Goal: Task Accomplishment & Management: Manage account settings

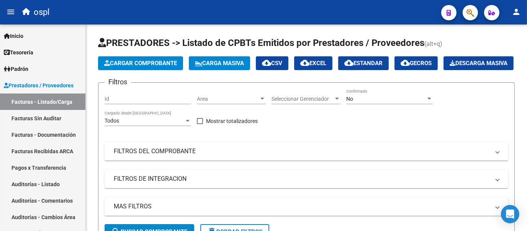
click at [513, 8] on mat-icon "person" at bounding box center [515, 11] width 9 height 9
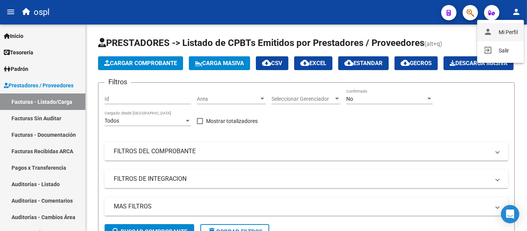
click at [504, 33] on button "person Mi Perfil" at bounding box center [500, 32] width 47 height 18
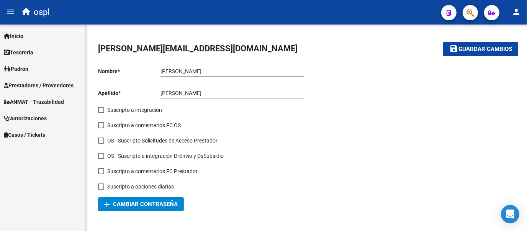
click at [60, 78] on link "Prestadores / Proveedores" at bounding box center [42, 85] width 85 height 16
click at [72, 83] on span "Prestadores / Proveedores" at bounding box center [39, 85] width 70 height 8
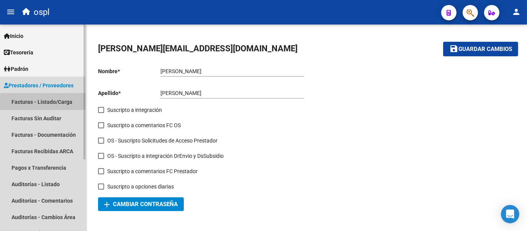
click at [61, 104] on link "Facturas - Listado/Carga" at bounding box center [42, 101] width 85 height 16
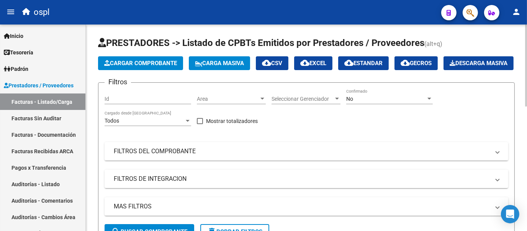
click at [203, 70] on div "Cargar Comprobante Carga Masiva cloud_download CSV cloud_download EXCEL cloud_d…" at bounding box center [305, 63] width 415 height 14
click at [204, 155] on mat-panel-title "FILTROS DEL COMPROBANTE" at bounding box center [302, 151] width 376 height 8
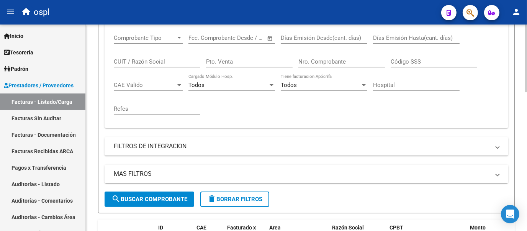
scroll to position [144, 0]
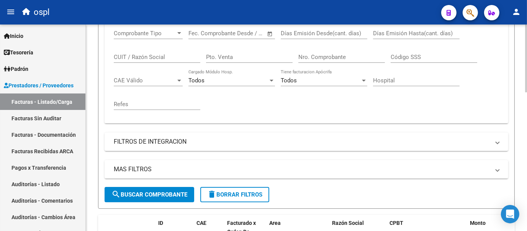
click at [525, 118] on div at bounding box center [526, 109] width 2 height 68
click at [338, 60] on input "Nro. Comprobante" at bounding box center [341, 57] width 87 height 7
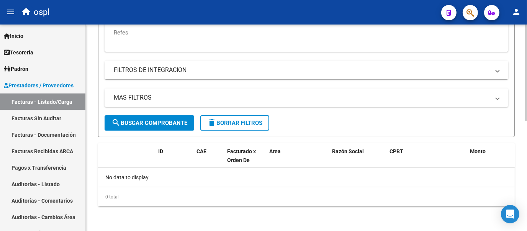
click at [520, 193] on div "Video tutorial PRESTADORES -> Listado de CPBTs Emitidos por Prestadores / Prove…" at bounding box center [307, 20] width 443 height 422
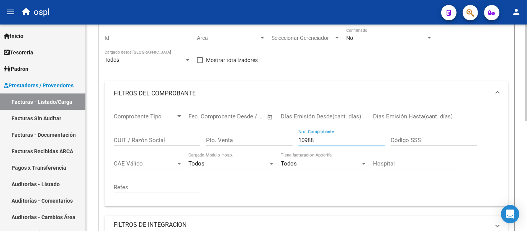
scroll to position [60, 0]
click at [526, 106] on div at bounding box center [526, 103] width 2 height 96
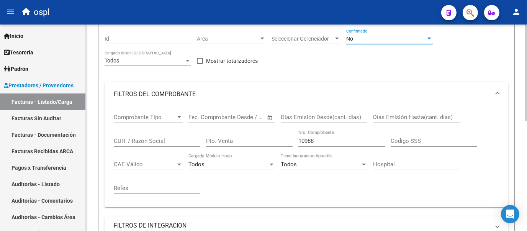
click at [372, 42] on div "No" at bounding box center [386, 39] width 80 height 7
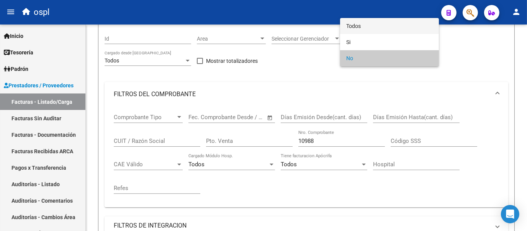
click at [363, 29] on span "Todos" at bounding box center [389, 26] width 87 height 16
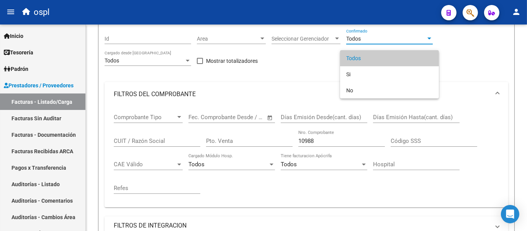
click at [461, 93] on div at bounding box center [263, 115] width 527 height 231
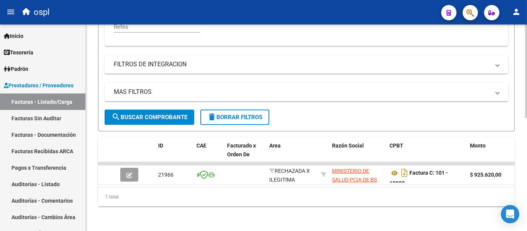
scroll to position [249, 0]
click at [526, 184] on div at bounding box center [526, 183] width 2 height 93
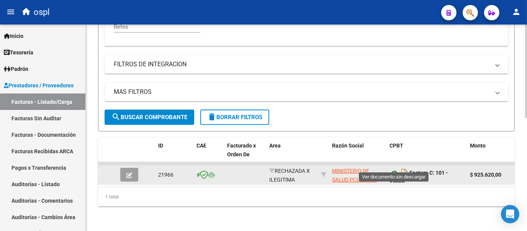
click at [394, 168] on icon at bounding box center [394, 172] width 10 height 9
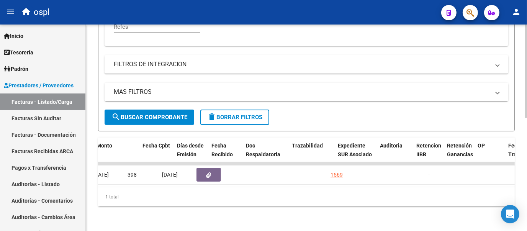
scroll to position [0, 361]
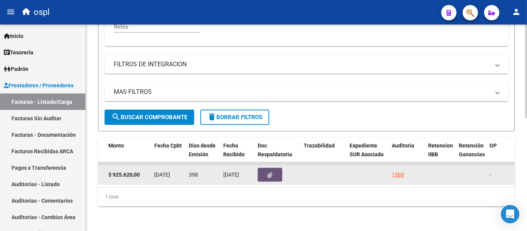
click at [268, 172] on icon "button" at bounding box center [270, 175] width 5 height 6
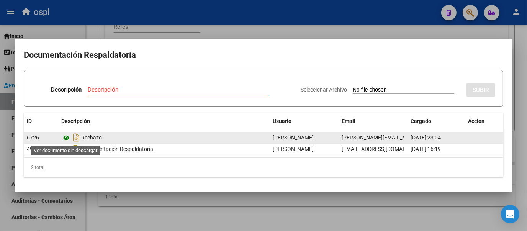
click at [66, 137] on icon at bounding box center [66, 137] width 10 height 9
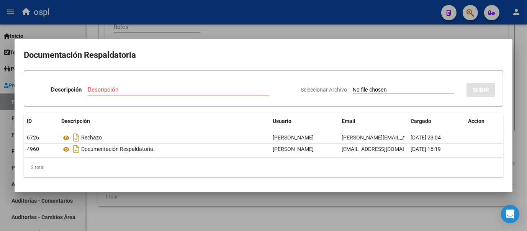
click at [332, 28] on div at bounding box center [263, 115] width 527 height 231
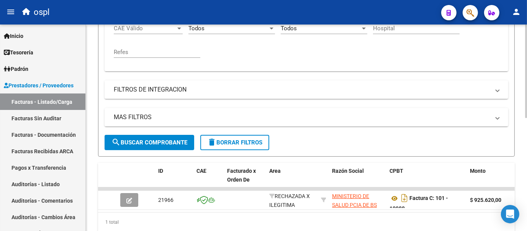
scroll to position [194, 0]
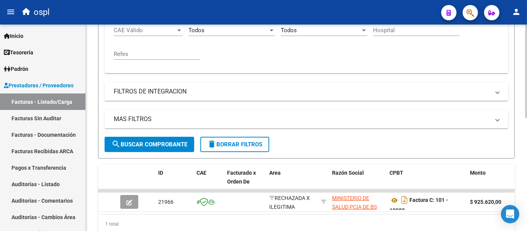
click at [526, 123] on div at bounding box center [526, 169] width 2 height 93
click at [316, 10] on input "10988" at bounding box center [341, 6] width 87 height 7
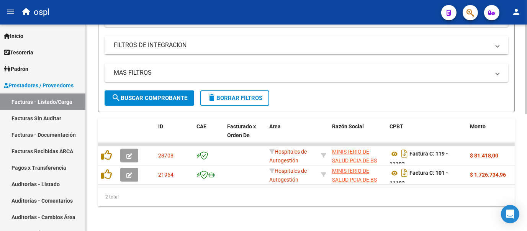
click at [526, 144] on div at bounding box center [526, 186] width 2 height 90
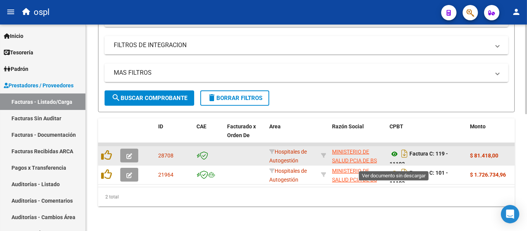
click at [392, 158] on icon at bounding box center [394, 153] width 10 height 9
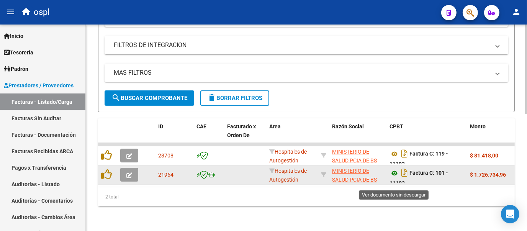
click at [395, 178] on icon at bounding box center [394, 172] width 10 height 9
click at [131, 178] on icon "button" at bounding box center [129, 175] width 6 height 6
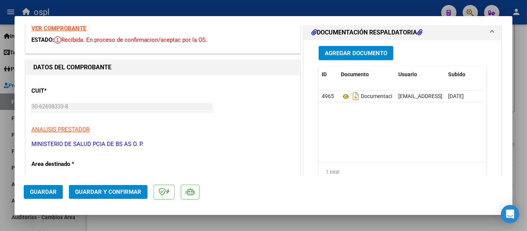
scroll to position [136, 0]
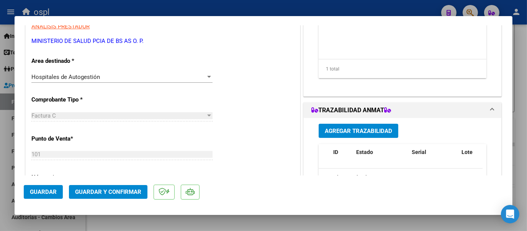
click at [207, 76] on div at bounding box center [209, 77] width 4 height 2
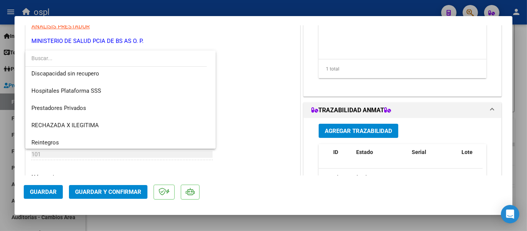
scroll to position [91, 0]
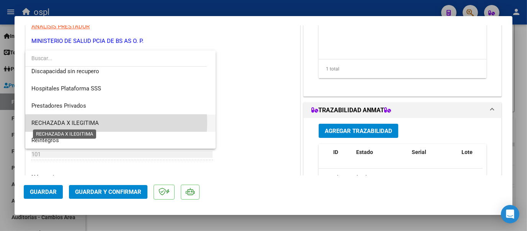
click at [88, 123] on span "RECHAZADA X ILEGITIMA" at bounding box center [64, 122] width 67 height 7
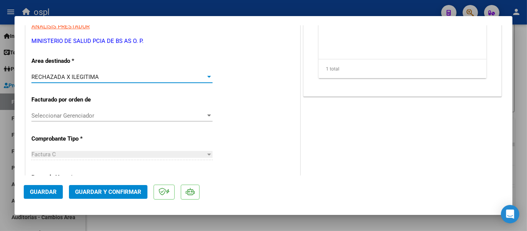
click at [114, 192] on span "Guardar y Confirmar" at bounding box center [108, 191] width 66 height 7
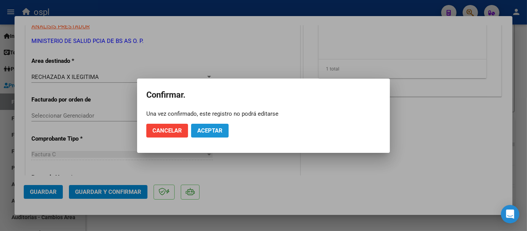
click at [212, 133] on button "Aceptar" at bounding box center [210, 131] width 38 height 14
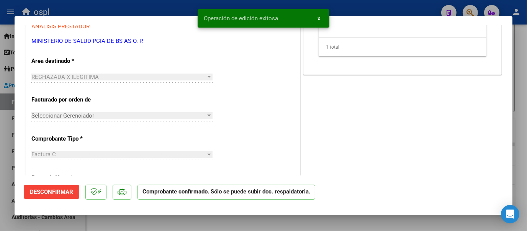
click at [153, 10] on div at bounding box center [263, 115] width 527 height 231
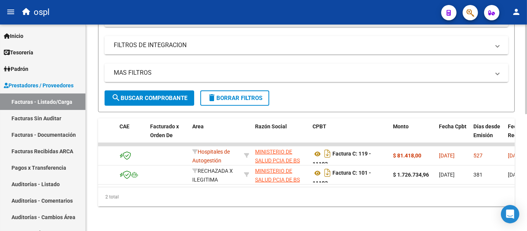
scroll to position [0, 0]
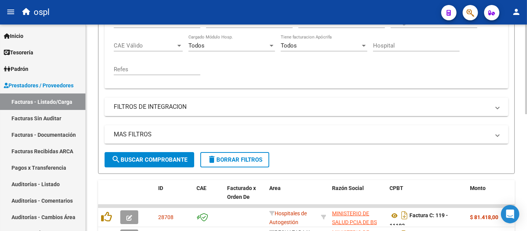
click at [525, 128] on div at bounding box center [526, 156] width 2 height 90
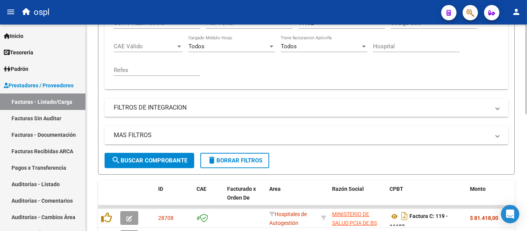
click at [316, 26] on input "11192" at bounding box center [341, 23] width 87 height 7
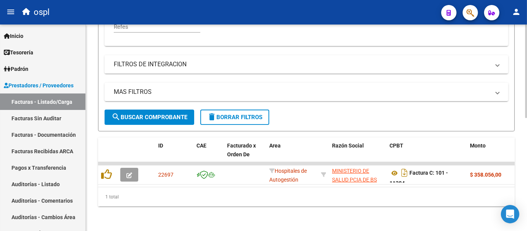
scroll to position [229, 0]
click at [526, 139] on div at bounding box center [526, 183] width 2 height 93
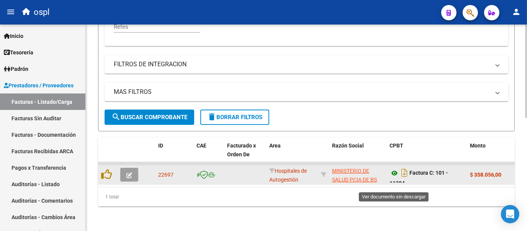
click at [396, 178] on icon at bounding box center [394, 172] width 10 height 9
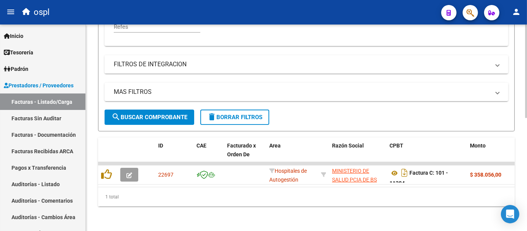
scroll to position [230, 0]
click at [526, 137] on div at bounding box center [526, 183] width 2 height 93
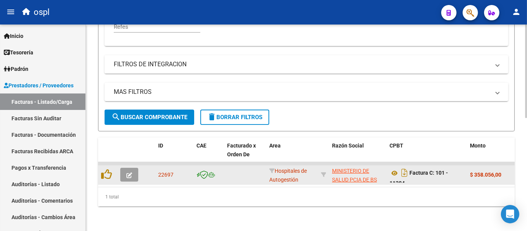
click at [123, 181] on button "button" at bounding box center [129, 175] width 18 height 14
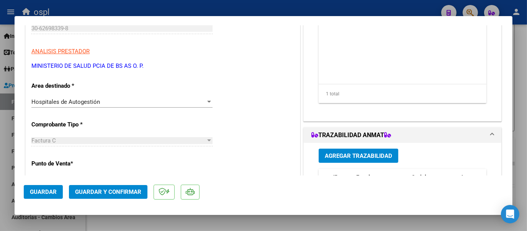
scroll to position [117, 0]
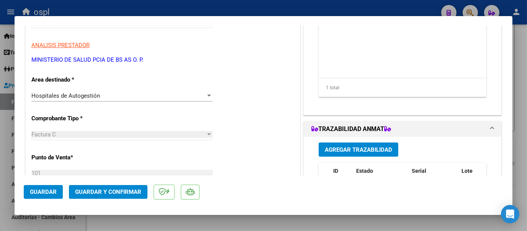
click at [209, 97] on div at bounding box center [209, 96] width 7 height 6
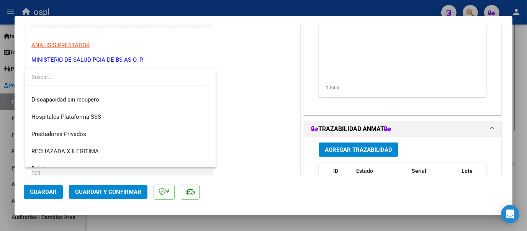
scroll to position [87, 0]
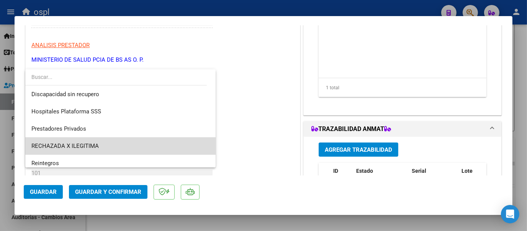
click at [130, 138] on span "RECHAZADA X ILEGITIMA" at bounding box center [120, 145] width 178 height 17
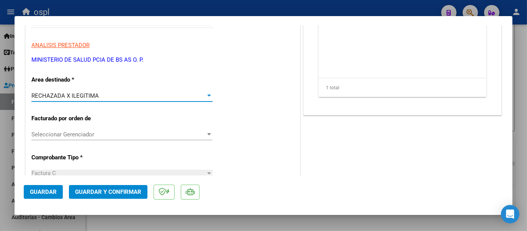
click at [118, 185] on button "Guardar y Confirmar" at bounding box center [108, 192] width 78 height 14
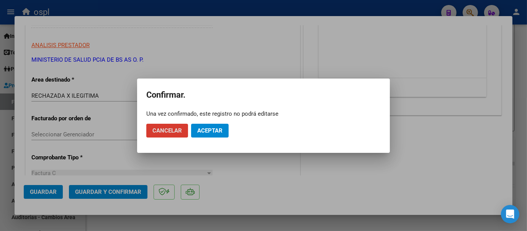
click at [200, 127] on span "Aceptar" at bounding box center [209, 130] width 25 height 7
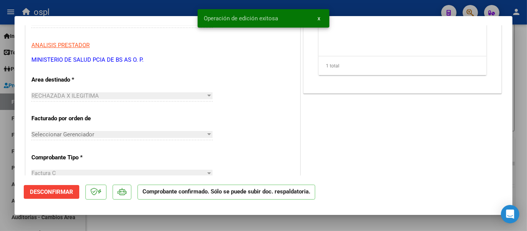
click at [157, 5] on div at bounding box center [263, 115] width 527 height 231
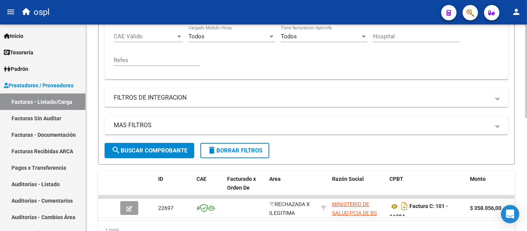
scroll to position [194, 0]
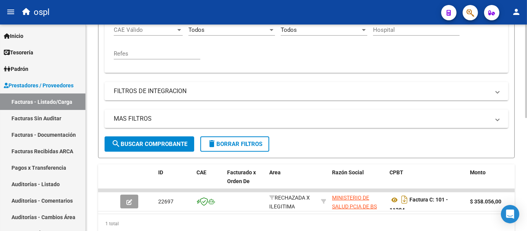
click at [526, 143] on div at bounding box center [526, 170] width 2 height 93
click at [315, 10] on input "11284" at bounding box center [341, 6] width 87 height 7
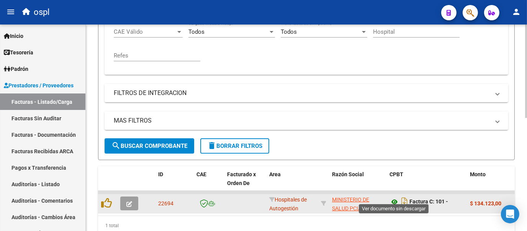
click at [393, 206] on icon at bounding box center [394, 201] width 10 height 9
click at [128, 207] on icon "button" at bounding box center [129, 204] width 6 height 6
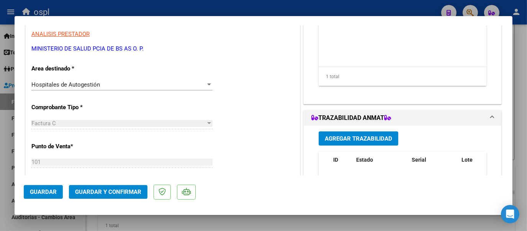
scroll to position [136, 0]
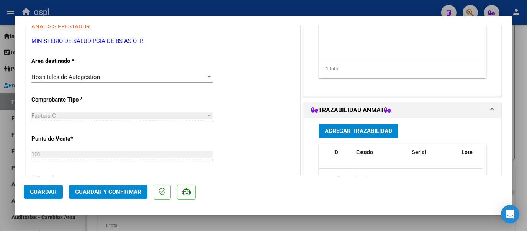
click at [206, 77] on div at bounding box center [209, 77] width 7 height 6
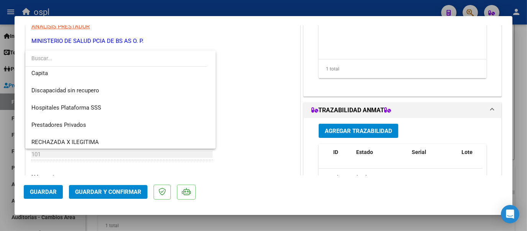
scroll to position [91, 0]
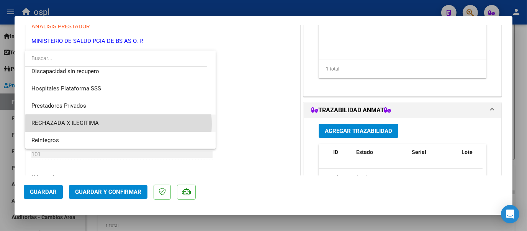
click at [118, 124] on span "RECHAZADA X ILEGITIMA" at bounding box center [120, 122] width 178 height 17
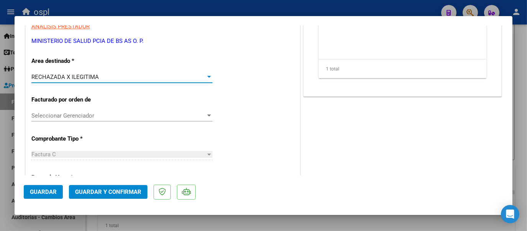
click at [112, 196] on button "Guardar y Confirmar" at bounding box center [108, 192] width 78 height 14
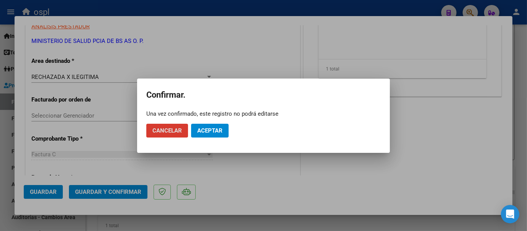
click at [210, 129] on span "Aceptar" at bounding box center [209, 130] width 25 height 7
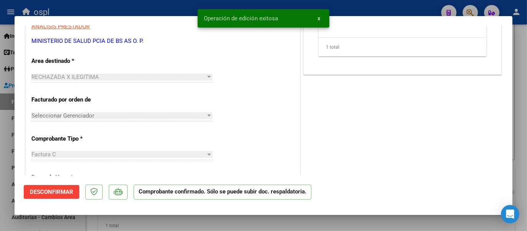
click at [155, 6] on div at bounding box center [263, 115] width 527 height 231
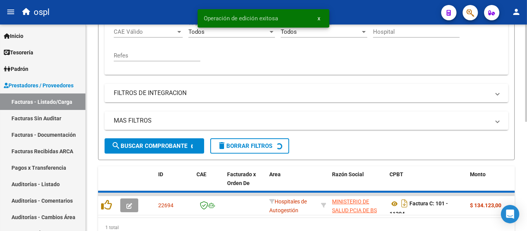
scroll to position [193, 0]
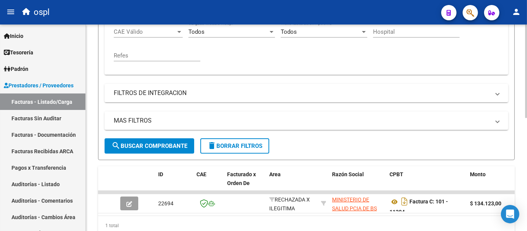
click at [322, 12] on input "11304" at bounding box center [341, 8] width 87 height 7
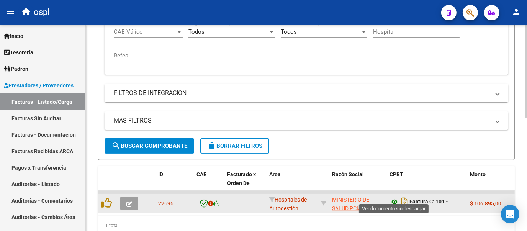
click at [392, 206] on icon at bounding box center [394, 201] width 10 height 9
click at [126, 207] on icon "button" at bounding box center [129, 204] width 6 height 6
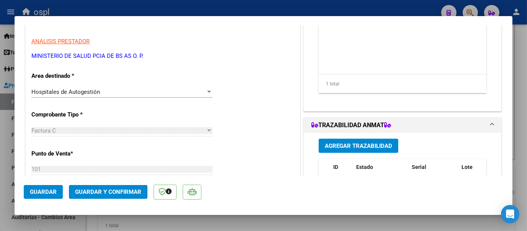
scroll to position [124, 0]
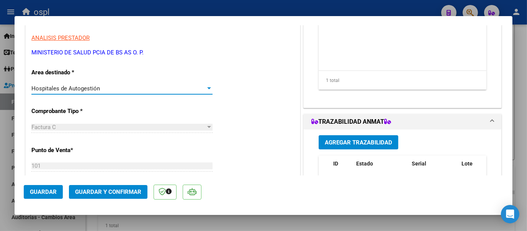
click at [206, 90] on div at bounding box center [209, 88] width 7 height 6
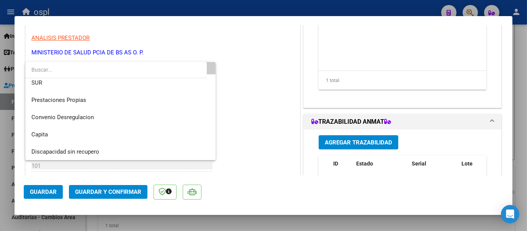
scroll to position [91, 0]
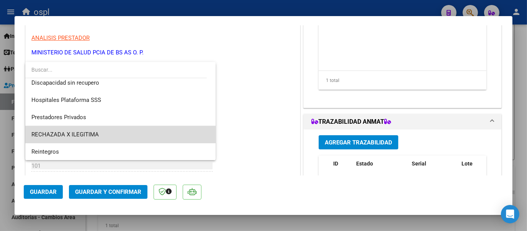
click at [134, 130] on span "RECHAZADA X ILEGITIMA" at bounding box center [120, 134] width 178 height 17
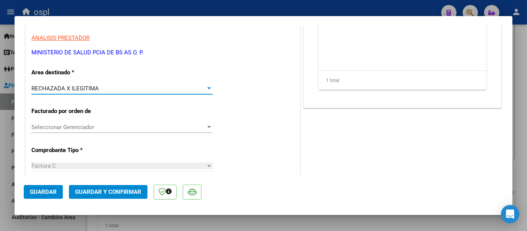
click at [124, 192] on span "Guardar y Confirmar" at bounding box center [108, 191] width 66 height 7
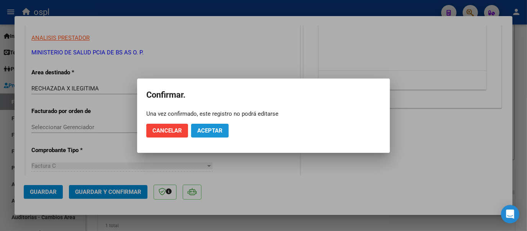
click at [220, 130] on span "Aceptar" at bounding box center [209, 130] width 25 height 7
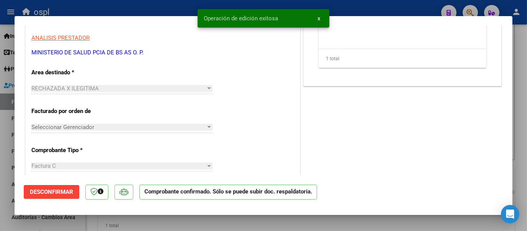
click at [175, 9] on div at bounding box center [263, 115] width 527 height 231
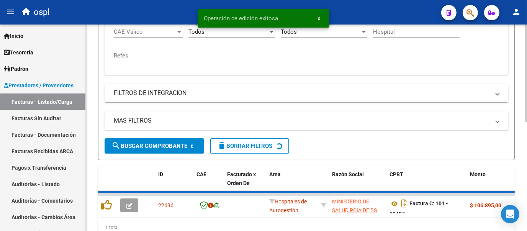
scroll to position [193, 0]
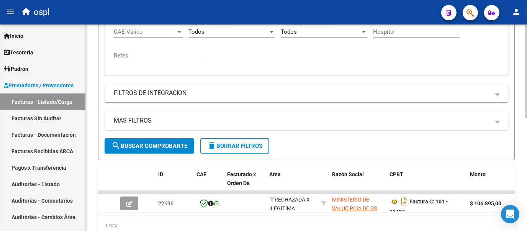
click at [318, 12] on input "11437" at bounding box center [341, 8] width 87 height 7
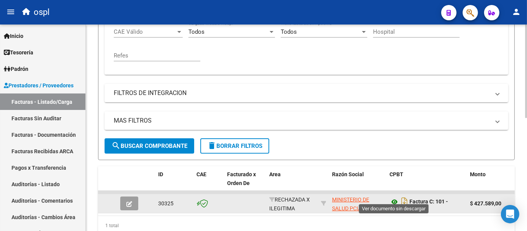
click at [394, 206] on icon at bounding box center [394, 201] width 10 height 9
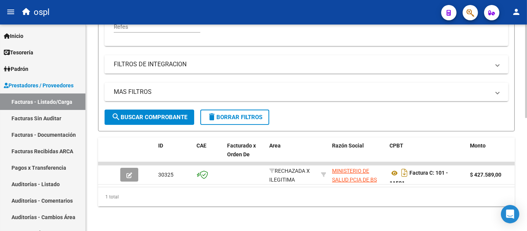
click at [525, 137] on div at bounding box center [526, 183] width 2 height 93
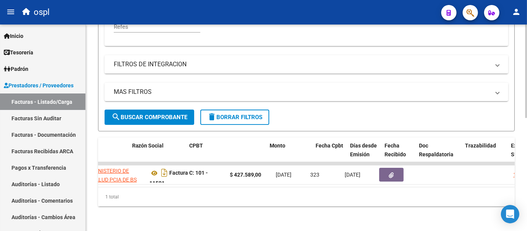
scroll to position [0, 198]
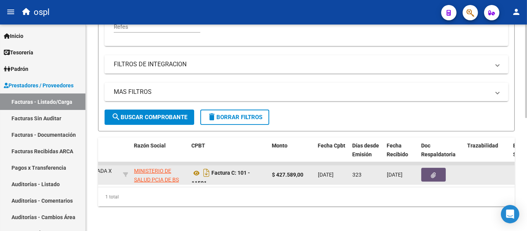
click at [436, 181] on button "button" at bounding box center [433, 175] width 25 height 14
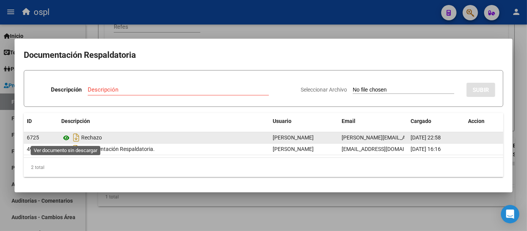
click at [65, 137] on icon at bounding box center [66, 137] width 10 height 9
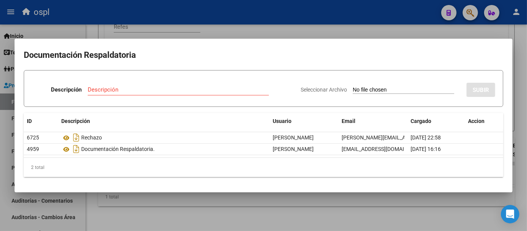
click at [365, 27] on div at bounding box center [263, 115] width 527 height 231
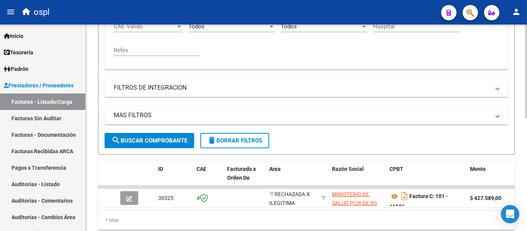
scroll to position [193, 0]
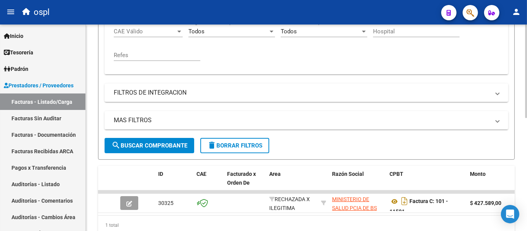
click at [524, 159] on div "Video tutorial PRESTADORES -> Listado de CPBTs Emitidos por Prestadores / Prove…" at bounding box center [307, 46] width 443 height 428
click at [320, 11] on input "11591" at bounding box center [341, 8] width 87 height 7
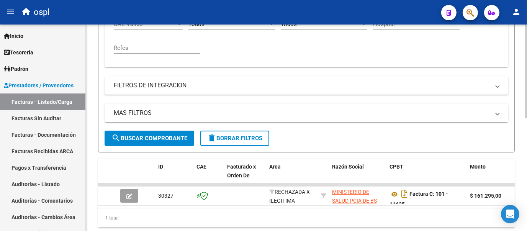
scroll to position [202, 0]
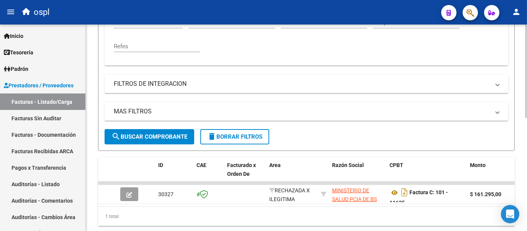
click at [526, 127] on div at bounding box center [526, 173] width 2 height 93
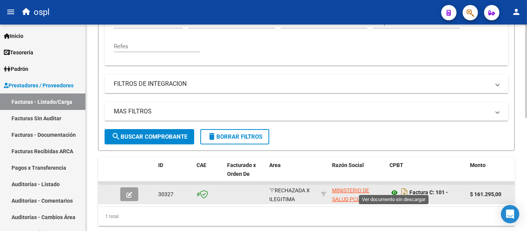
type input "11625"
click at [395, 197] on icon at bounding box center [394, 192] width 10 height 9
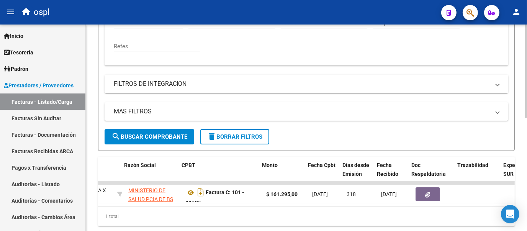
scroll to position [0, 208]
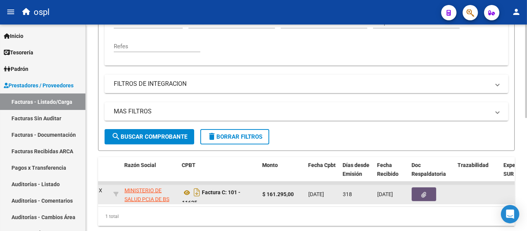
click at [424, 198] on icon "button" at bounding box center [424, 195] width 5 height 6
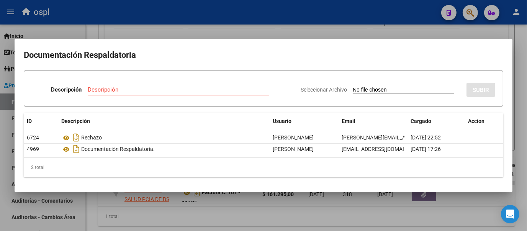
click at [518, 102] on div at bounding box center [263, 115] width 527 height 231
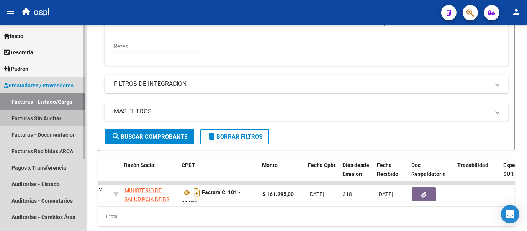
click at [64, 114] on link "Facturas Sin Auditar" at bounding box center [42, 118] width 85 height 16
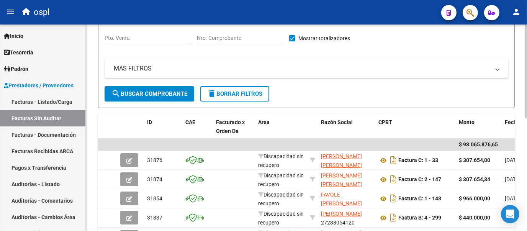
scroll to position [61, 0]
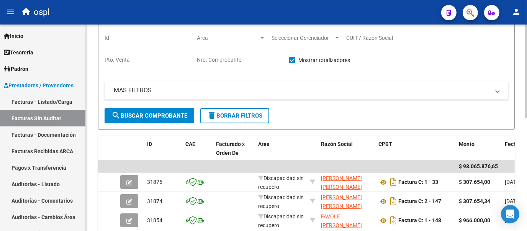
click at [526, 100] on div at bounding box center [526, 100] width 2 height 94
click at [250, 60] on input "Nro. Comprobante" at bounding box center [240, 60] width 87 height 7
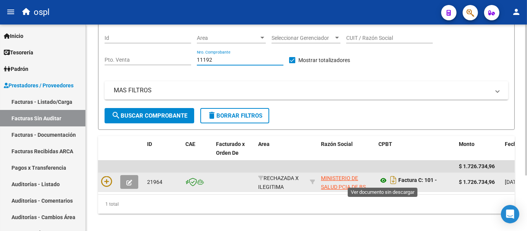
type input "11192"
click at [384, 179] on icon at bounding box center [383, 180] width 10 height 9
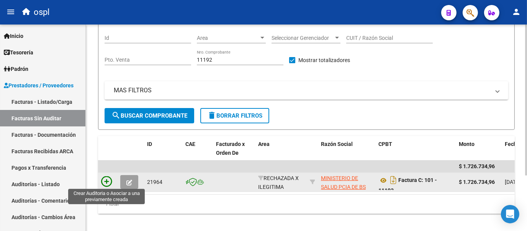
click at [103, 182] on icon at bounding box center [106, 181] width 11 height 11
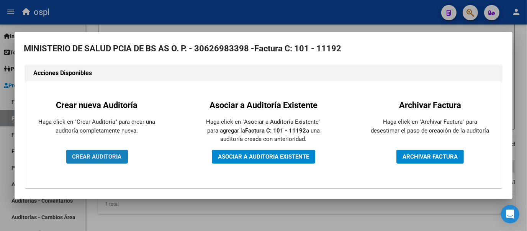
click at [96, 161] on button "CREAR AUDITORIA" at bounding box center [97, 157] width 62 height 14
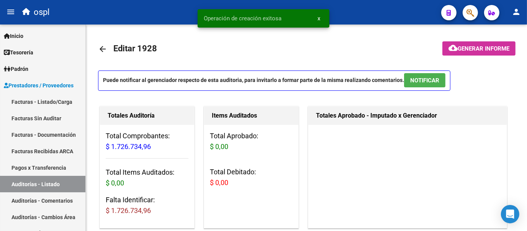
click at [473, 95] on div "Puede notificar al gerenciador respecto de esta auditoria, para invitarlo a for…" at bounding box center [306, 82] width 417 height 25
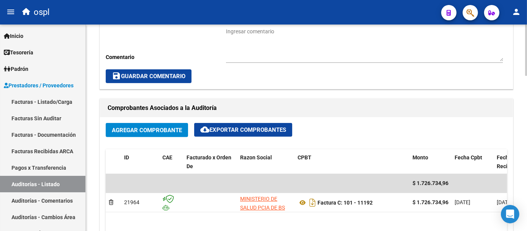
click at [521, 117] on div "arrow_back Editar 1928 cloud_download Generar informe Puede notificar al gerenc…" at bounding box center [307, 149] width 443 height 832
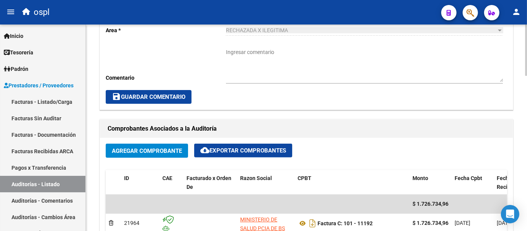
drag, startPoint x: 521, startPoint y: 117, endPoint x: 521, endPoint y: 136, distance: 18.8
click at [521, 136] on div "arrow_back Editar 1928 cloud_download Generar informe Puede notificar al gerenc…" at bounding box center [306, 169] width 441 height 832
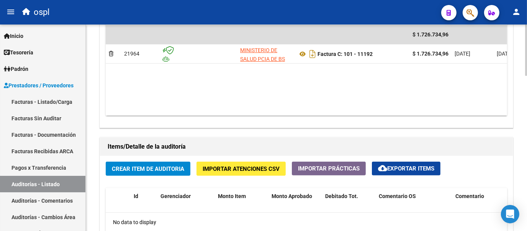
scroll to position [442, 0]
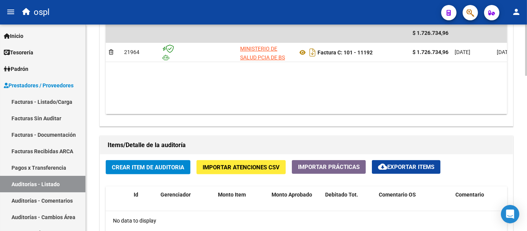
click at [526, 157] on div at bounding box center [526, 159] width 2 height 51
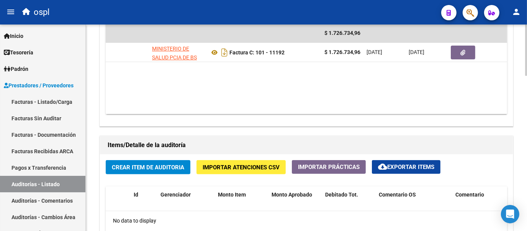
scroll to position [0, 90]
drag, startPoint x: 346, startPoint y: 114, endPoint x: 369, endPoint y: 111, distance: 22.5
click at [369, 111] on div "Agregar Comprobante cloud_download Exportar Comprobantes ID CAE Facturado x Ord…" at bounding box center [306, 46] width 413 height 159
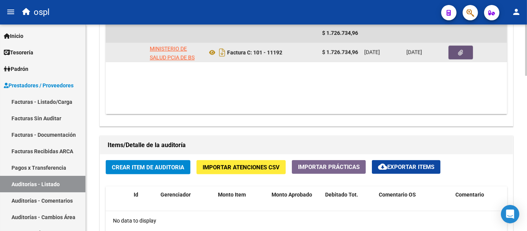
click at [458, 51] on icon "button" at bounding box center [460, 53] width 5 height 6
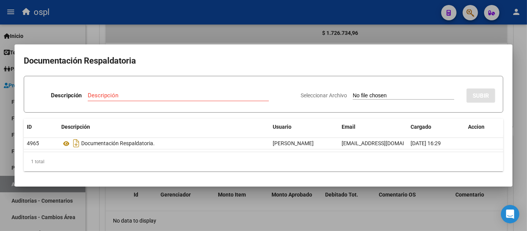
click at [367, 92] on input "Seleccionar Archivo" at bounding box center [403, 95] width 101 height 7
type input "C:\fakepath\FC Nº11192 (1).pdf"
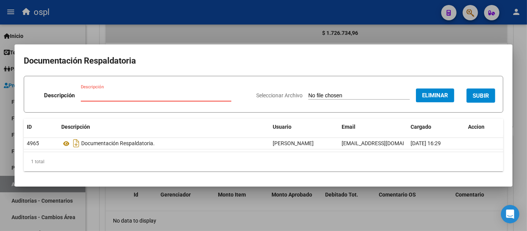
click at [111, 92] on input "Descripción" at bounding box center [156, 95] width 150 height 7
type input "rechazo"
click at [261, 105] on div "Seleccionar Archivo Eliminar SUBIR" at bounding box center [375, 93] width 239 height 23
click at [482, 90] on button "SUBIR" at bounding box center [480, 95] width 29 height 14
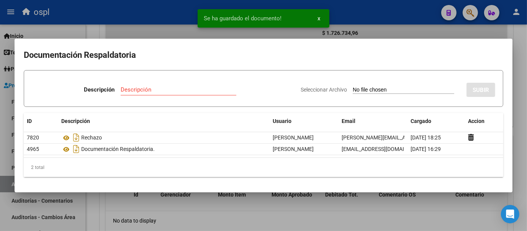
click at [509, 31] on div at bounding box center [263, 115] width 527 height 231
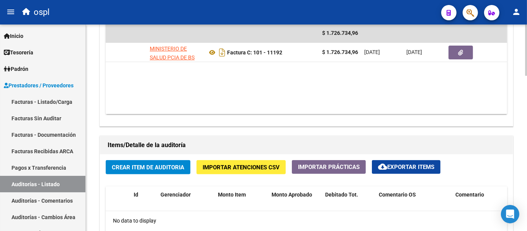
click at [168, 164] on span "Crear Item de Auditoria" at bounding box center [148, 167] width 72 height 7
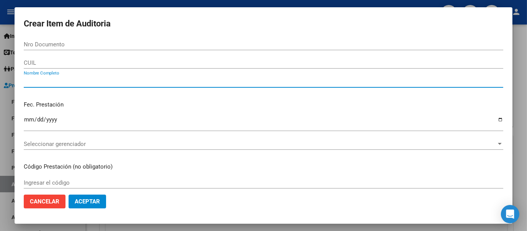
click at [114, 81] on input "Nombre Completo" at bounding box center [263, 81] width 479 height 7
type input "t"
type input "TODOS"
click at [332, 114] on div "Ingresar la fecha" at bounding box center [263, 122] width 479 height 16
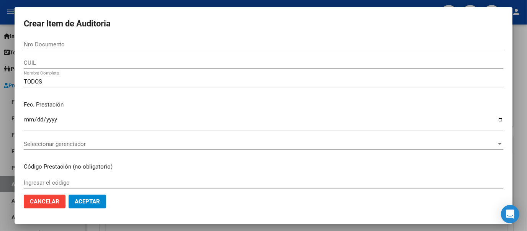
click at [472, 101] on p "Fec. Prestación" at bounding box center [263, 104] width 479 height 9
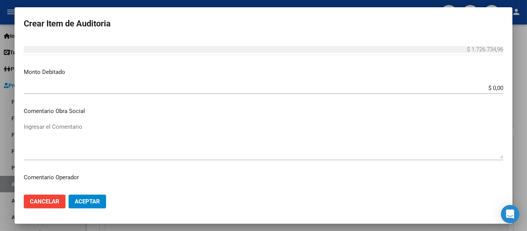
scroll to position [257, 0]
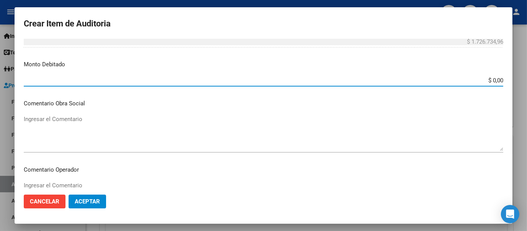
click at [497, 80] on input "$ 0,00" at bounding box center [263, 80] width 479 height 7
type input "$ 1.726.734,96"
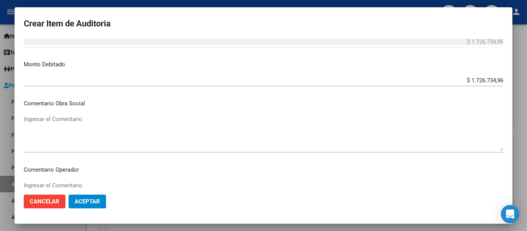
click at [366, 112] on mat-dialog-content "Nro Documento CUIL TODOS Nombre Completo Fec. Prestación Ingresar la fecha Sele…" at bounding box center [264, 114] width 498 height 150
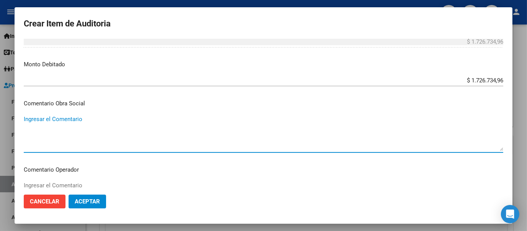
click at [164, 129] on textarea "Ingresar el Comentario" at bounding box center [263, 133] width 479 height 36
type textarea "RECHAZADA POR ILEGITIMA; FALTA COPIA DE DNI."
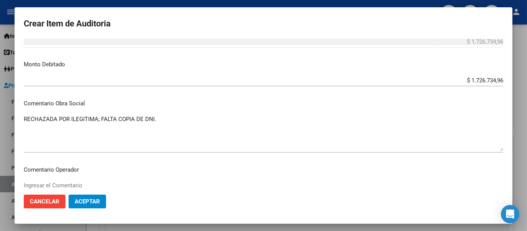
click at [194, 107] on p "Comentario Obra Social" at bounding box center [263, 103] width 479 height 9
click at [93, 203] on span "Aceptar" at bounding box center [87, 201] width 25 height 7
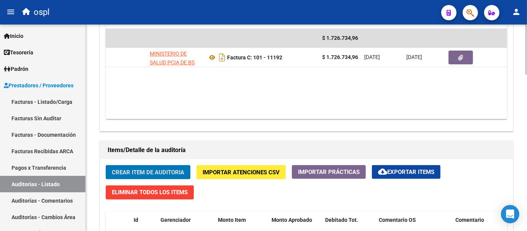
scroll to position [436, 0]
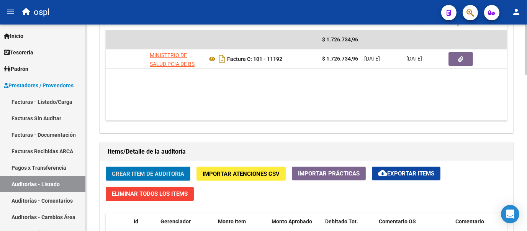
click at [524, 142] on div "arrow_back Editar 1928 cloud_download Generar informe Puede notificar al gerenc…" at bounding box center [307, 15] width 443 height 853
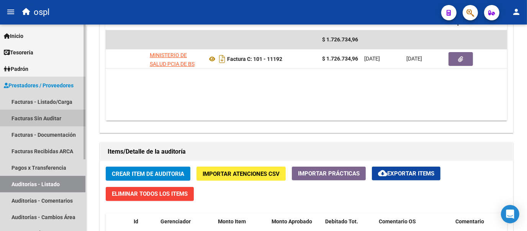
click at [63, 114] on link "Facturas Sin Auditar" at bounding box center [42, 118] width 85 height 16
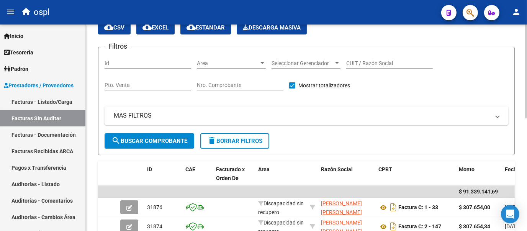
scroll to position [248, 0]
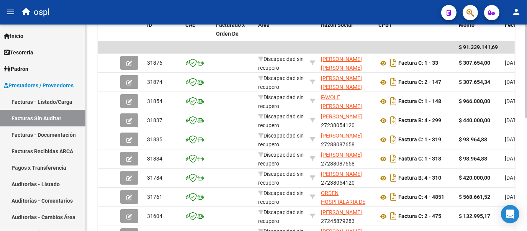
click at [525, 115] on div at bounding box center [526, 156] width 2 height 94
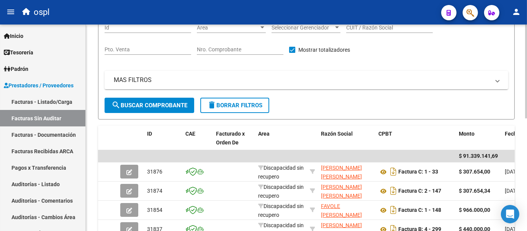
scroll to position [56, 0]
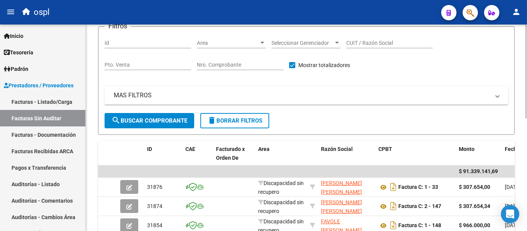
click at [526, 81] on div at bounding box center [526, 98] width 2 height 94
click at [249, 67] on input "Nro. Comprobante" at bounding box center [240, 65] width 87 height 7
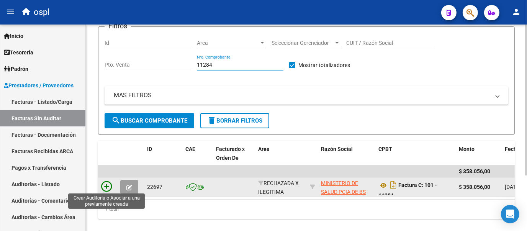
type input "11284"
click at [107, 185] on icon at bounding box center [106, 186] width 11 height 11
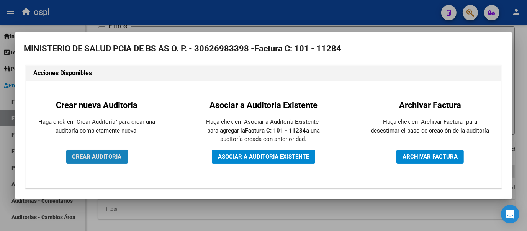
click at [107, 157] on span "CREAR AUDITORIA" at bounding box center [96, 156] width 49 height 7
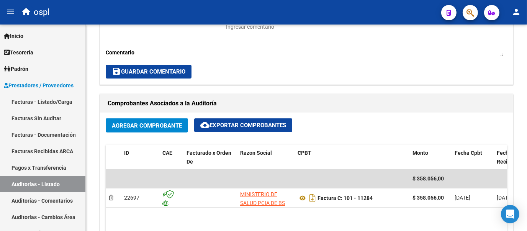
click at [526, 134] on div at bounding box center [526, 123] width 2 height 51
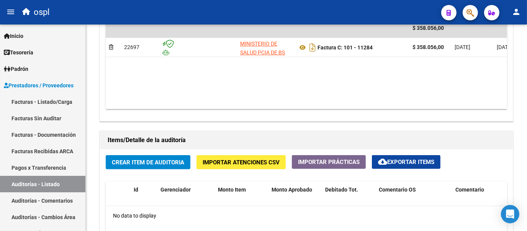
scroll to position [448, 0]
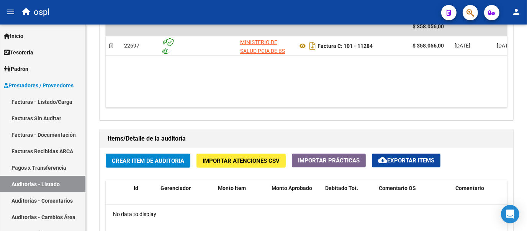
click at [526, 156] on div at bounding box center [526, 161] width 2 height 51
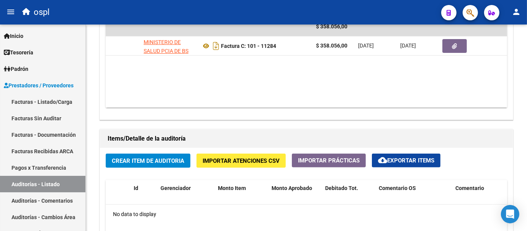
scroll to position [0, 113]
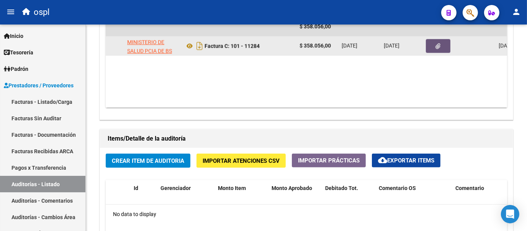
click at [431, 47] on button "button" at bounding box center [438, 46] width 25 height 14
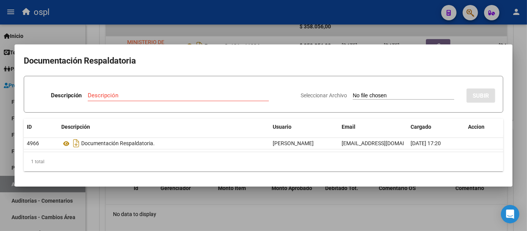
click at [356, 94] on input "Seleccionar Archivo" at bounding box center [403, 95] width 101 height 7
type input "C:\fakepath\FC Nº11284.pdf"
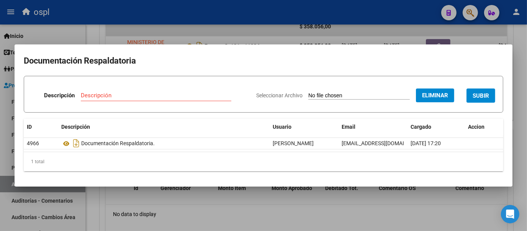
click at [115, 90] on div "Descripción" at bounding box center [156, 95] width 150 height 11
type input "RECHAZO"
click at [286, 80] on form "Descripción RECHAZO Descripción Seleccionar Archivo Eliminar SUBIR" at bounding box center [263, 94] width 479 height 37
click at [484, 94] on span "SUBIR" at bounding box center [480, 95] width 16 height 7
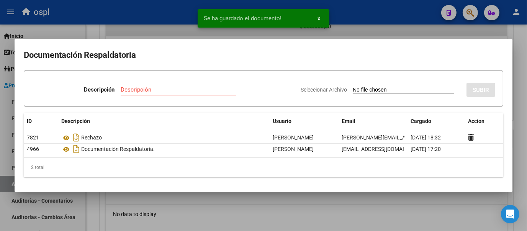
click at [511, 34] on div at bounding box center [263, 115] width 527 height 231
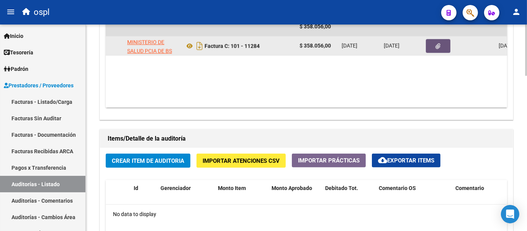
click at [431, 44] on button "button" at bounding box center [438, 46] width 25 height 14
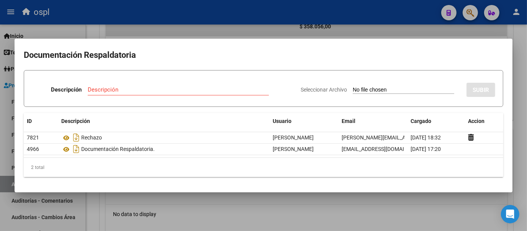
click at [518, 32] on div at bounding box center [263, 115] width 527 height 231
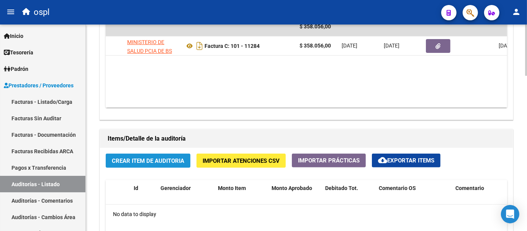
click at [175, 158] on span "Crear Item de Auditoria" at bounding box center [148, 160] width 72 height 7
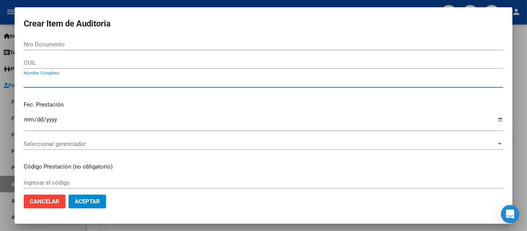
click at [87, 82] on input "Nombre Completo" at bounding box center [263, 81] width 479 height 7
type input "TODOS"
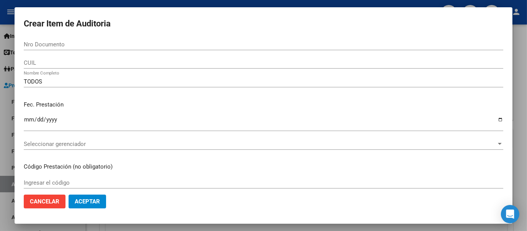
click at [311, 113] on div "Fec. Prestación Ingresar la fecha" at bounding box center [263, 117] width 479 height 44
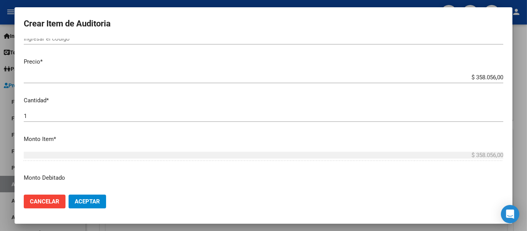
scroll to position [238, 0]
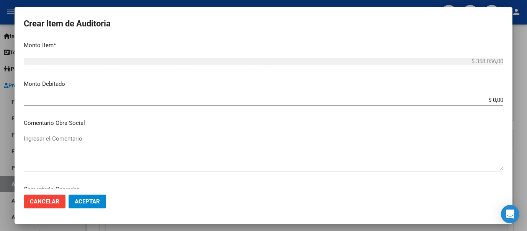
click at [495, 99] on input "$ 0,00" at bounding box center [263, 99] width 479 height 7
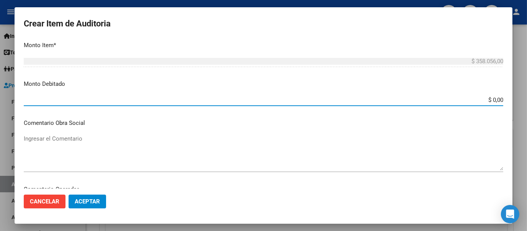
click at [496, 99] on input "$ 0,00" at bounding box center [263, 99] width 479 height 7
type input "$ 358.056,00"
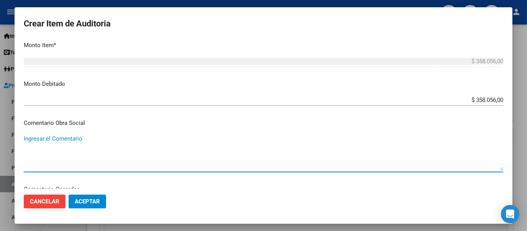
click at [131, 158] on textarea "Ingresar el Comentario" at bounding box center [263, 152] width 479 height 36
type textarea "RECHAZO POR ILEGITIMA; FALTA COPIA DE DNI."
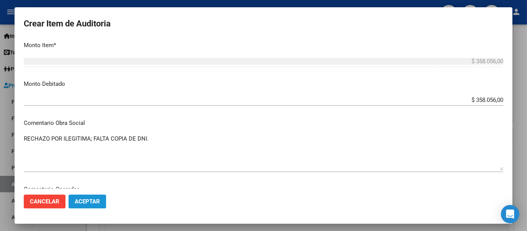
click at [90, 200] on span "Aceptar" at bounding box center [87, 201] width 25 height 7
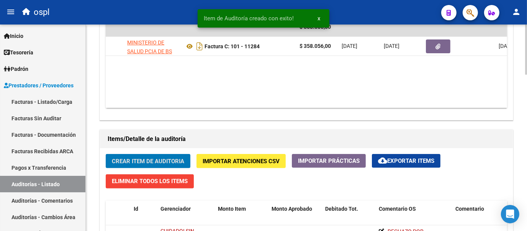
scroll to position [449, 0]
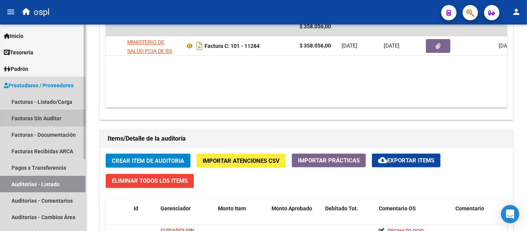
click at [57, 117] on link "Facturas Sin Auditar" at bounding box center [42, 118] width 85 height 16
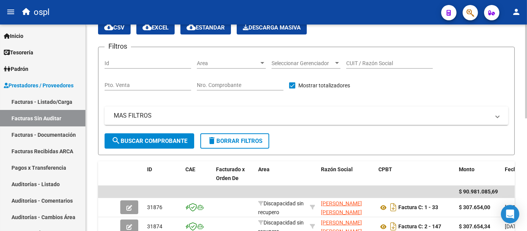
scroll to position [248, 0]
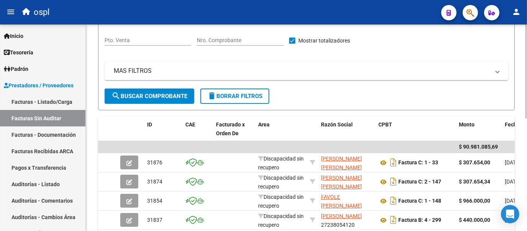
click at [526, 83] on div at bounding box center [526, 109] width 2 height 94
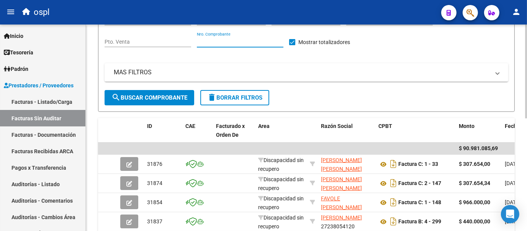
click at [222, 39] on input "Nro. Comprobante" at bounding box center [240, 42] width 87 height 7
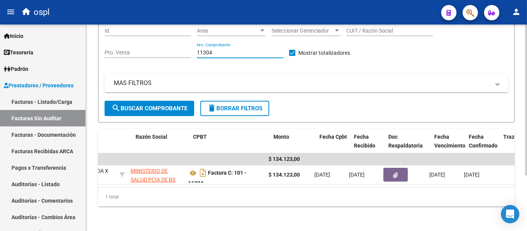
scroll to position [0, 0]
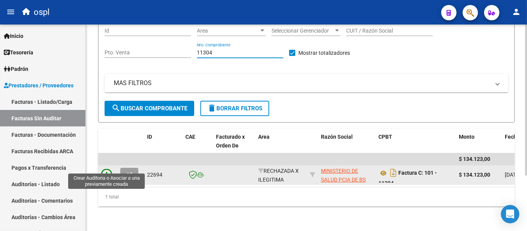
type input "11304"
click at [105, 169] on icon at bounding box center [106, 174] width 11 height 11
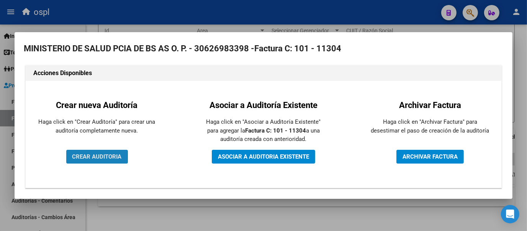
click at [118, 158] on span "CREAR AUDITORIA" at bounding box center [96, 156] width 49 height 7
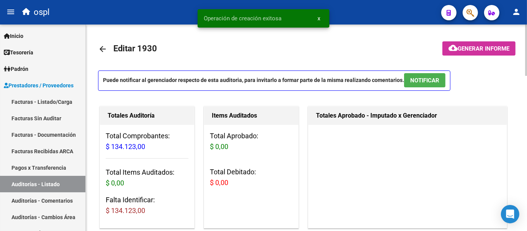
click at [492, 75] on div "Puede notificar al gerenciador respecto de esta auditoria, para invitarlo a for…" at bounding box center [306, 82] width 417 height 25
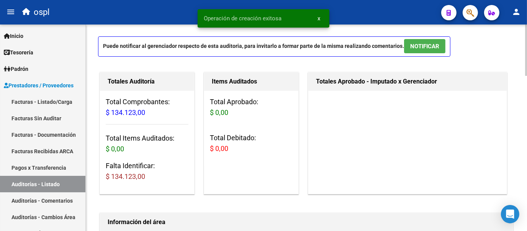
scroll to position [51, 0]
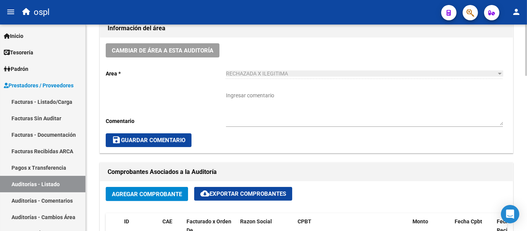
click at [525, 108] on div at bounding box center [526, 106] width 2 height 51
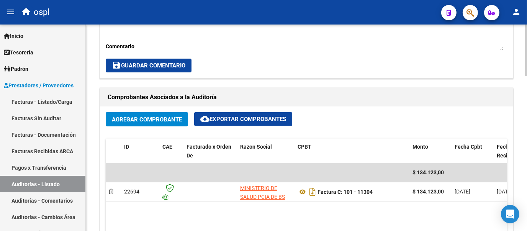
click at [523, 118] on div "arrow_back Editar 1930 cloud_download Generar informe Puede notificar al gerenc…" at bounding box center [307, 138] width 443 height 832
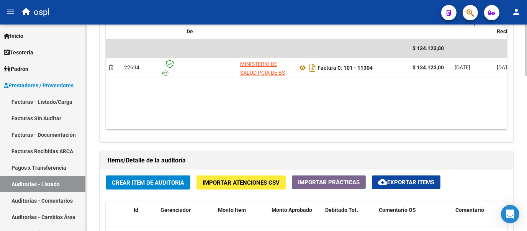
scroll to position [441, 0]
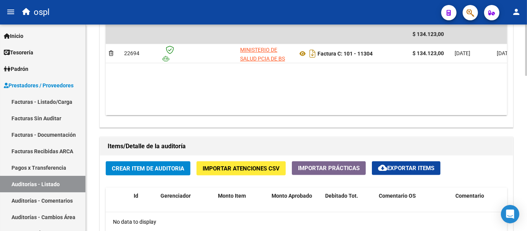
click at [526, 146] on div at bounding box center [526, 159] width 2 height 51
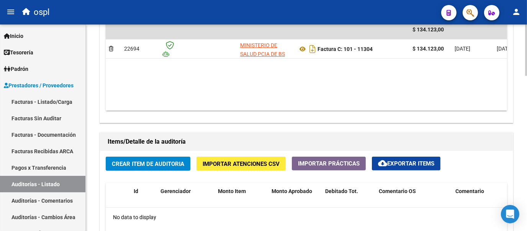
click at [526, 154] on div at bounding box center [526, 160] width 2 height 51
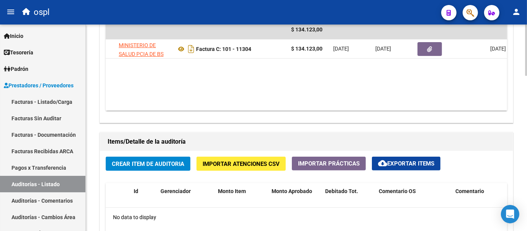
scroll to position [0, 116]
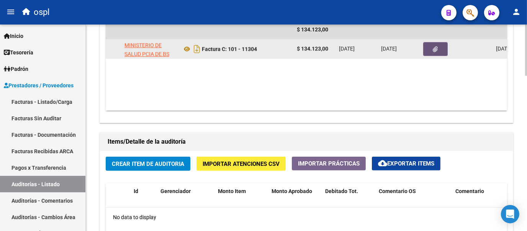
click at [426, 49] on button "button" at bounding box center [435, 49] width 25 height 14
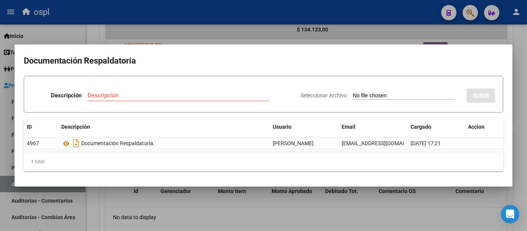
click at [353, 95] on input "Seleccionar Archivo" at bounding box center [403, 95] width 101 height 7
click at [364, 92] on input "Seleccionar Archivo" at bounding box center [403, 95] width 101 height 7
type input "C:\fakepath\FC Nº11304.pdf"
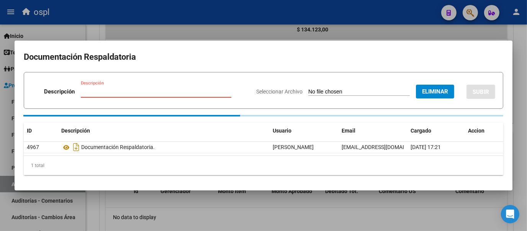
click at [118, 91] on input "Descripción" at bounding box center [156, 91] width 150 height 7
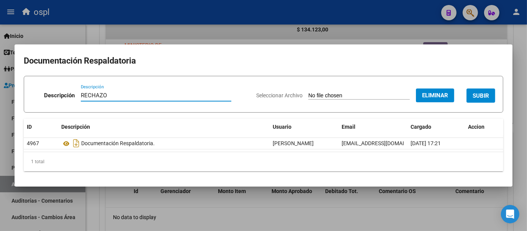
type input "RECHAZO"
click at [364, 63] on h2 "Documentación Respaldatoria" at bounding box center [263, 61] width 479 height 15
click at [485, 97] on span "SUBIR" at bounding box center [480, 95] width 16 height 7
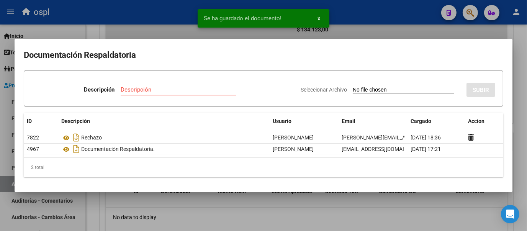
click at [103, 26] on div at bounding box center [263, 115] width 527 height 231
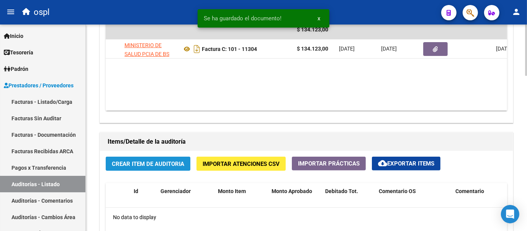
click at [167, 160] on span "Crear Item de Auditoria" at bounding box center [148, 163] width 72 height 7
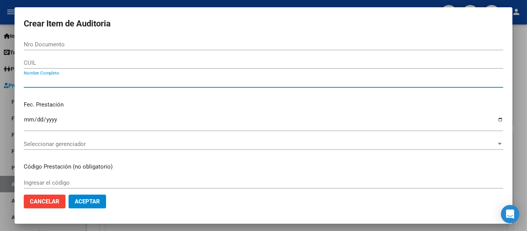
click at [68, 79] on input "Nombre Completo" at bounding box center [263, 81] width 479 height 7
type input "TODOS"
click at [450, 105] on p "Fec. Prestación" at bounding box center [263, 104] width 479 height 9
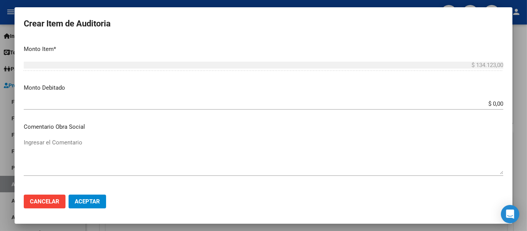
scroll to position [236, 0]
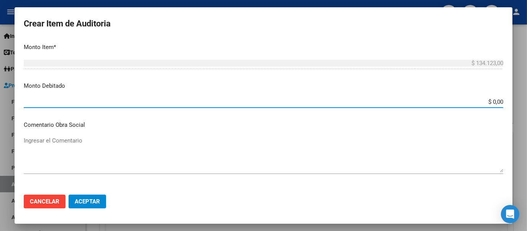
click at [495, 100] on input "$ 0,00" at bounding box center [263, 101] width 479 height 7
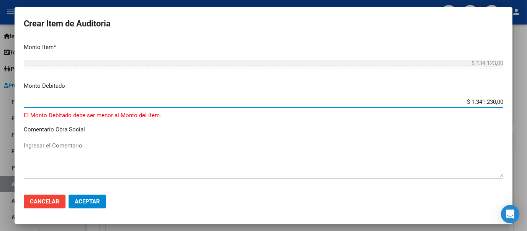
type input "$ 134.123,00"
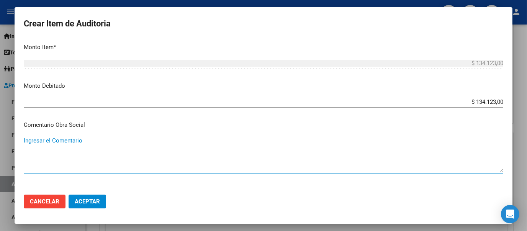
click at [202, 138] on textarea "Ingresar el Comentario" at bounding box center [263, 154] width 479 height 36
click at [77, 140] on textarea "RECHAZO POR ILEGIITIMA;" at bounding box center [263, 154] width 479 height 36
click at [84, 140] on textarea "RECHAZO POR ILEGIITIMA;" at bounding box center [263, 154] width 479 height 36
click at [80, 140] on textarea "RECHAZO POR ILEGIITIMA;" at bounding box center [263, 154] width 479 height 36
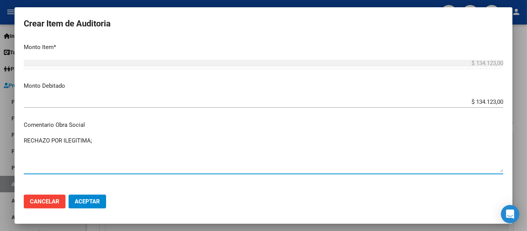
click at [119, 137] on textarea "RECHAZO POR ILEGITIMA;" at bounding box center [263, 154] width 479 height 36
type textarea "RECHAZO POR ILEGITIMA; FALTA COPIA DE DNI."
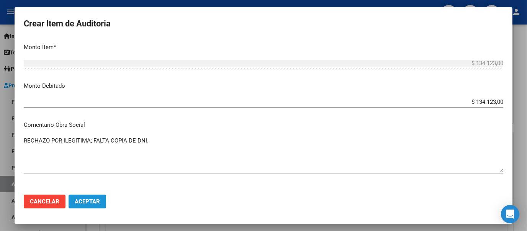
click at [94, 203] on span "Aceptar" at bounding box center [87, 201] width 25 height 7
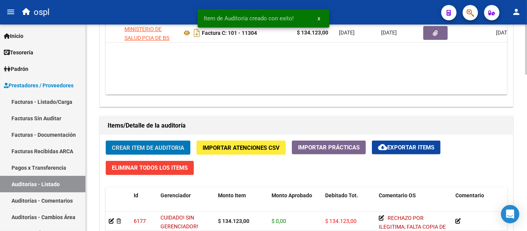
scroll to position [466, 0]
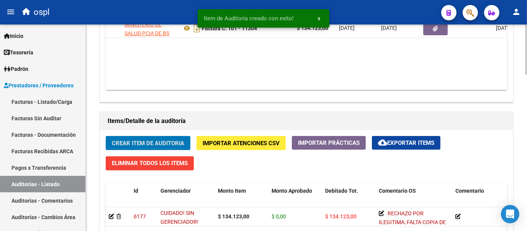
click at [526, 151] on div at bounding box center [526, 162] width 2 height 50
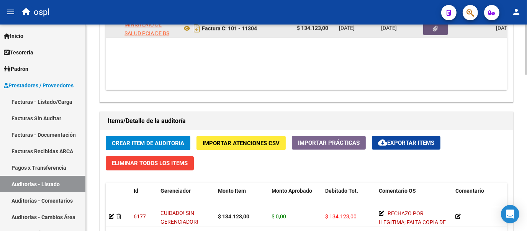
click at [434, 26] on icon "button" at bounding box center [435, 29] width 5 height 6
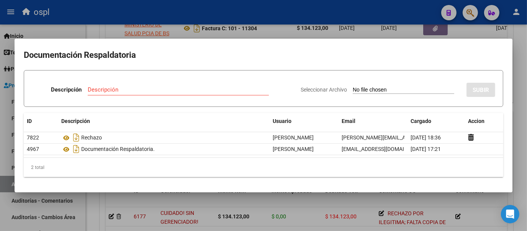
click at [94, 29] on div at bounding box center [263, 115] width 527 height 231
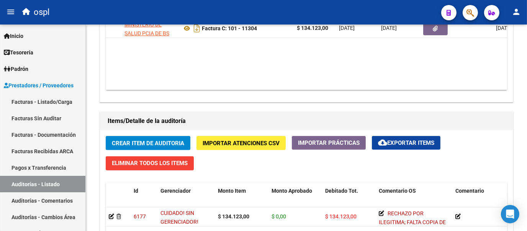
scroll to position [462, 0]
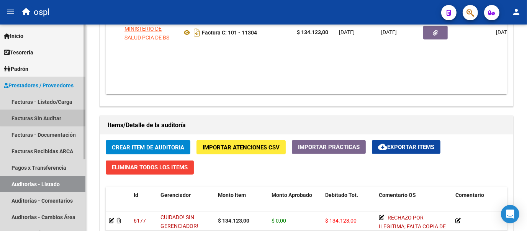
click at [63, 112] on link "Facturas Sin Auditar" at bounding box center [42, 118] width 85 height 16
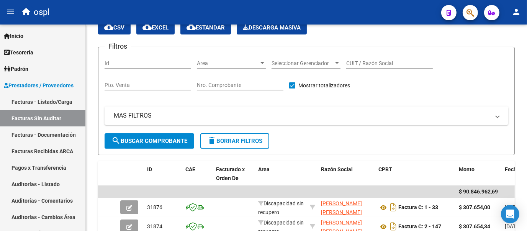
scroll to position [248, 0]
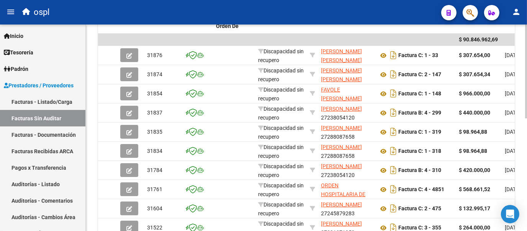
click at [526, 141] on div at bounding box center [526, 160] width 2 height 94
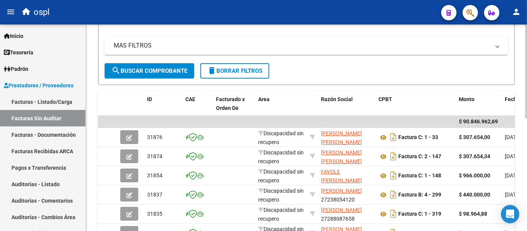
scroll to position [101, 0]
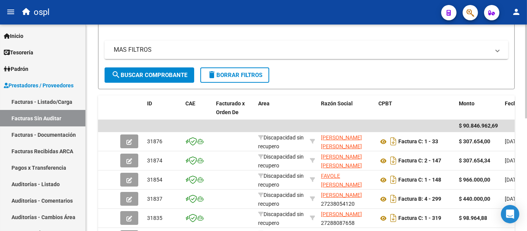
click at [526, 104] on div at bounding box center [526, 119] width 2 height 94
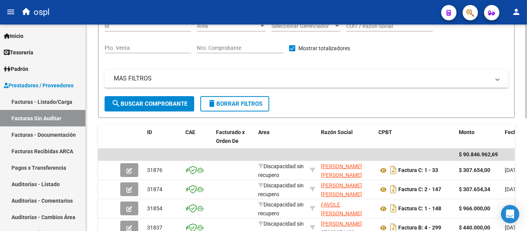
scroll to position [72, 0]
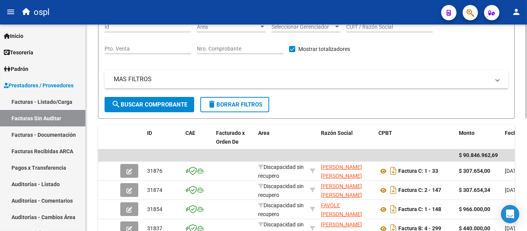
click at [526, 87] on div at bounding box center [526, 105] width 2 height 94
click at [228, 50] on input "Nro. Comprobante" at bounding box center [240, 49] width 87 height 7
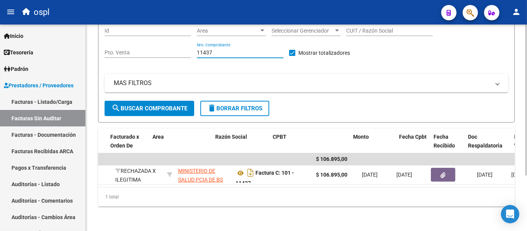
scroll to position [0, 0]
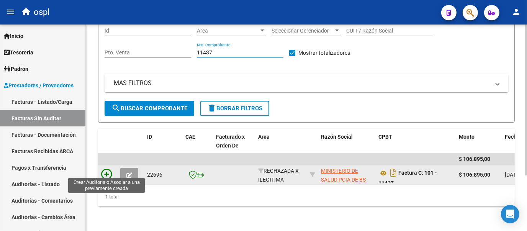
type input "11437"
click at [101, 171] on icon at bounding box center [106, 174] width 11 height 11
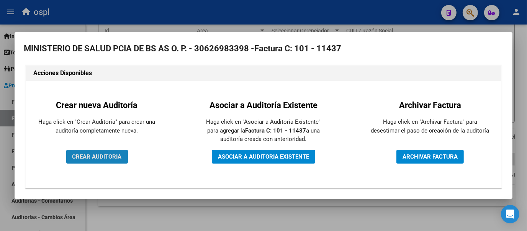
click at [112, 160] on button "CREAR AUDITORIA" at bounding box center [97, 157] width 62 height 14
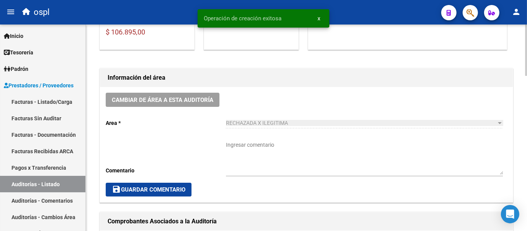
click at [525, 96] on div at bounding box center [526, 94] width 2 height 51
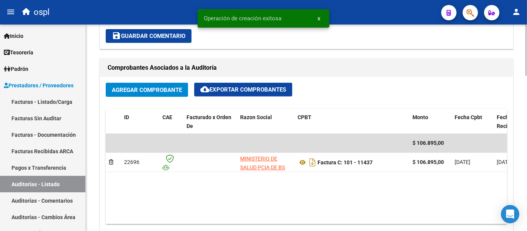
click at [524, 120] on div "arrow_back Editar 1931 cloud_download Generar informe Puede notificar al gerenc…" at bounding box center [307, 109] width 443 height 832
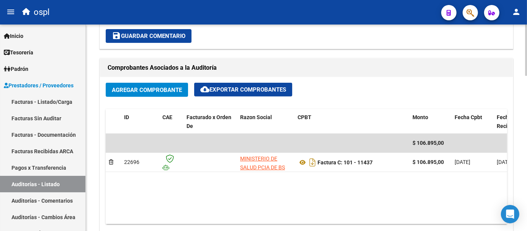
scroll to position [317, 0]
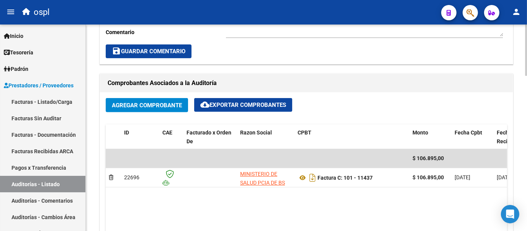
drag, startPoint x: 524, startPoint y: 120, endPoint x: 520, endPoint y: 147, distance: 27.4
click at [520, 147] on div "arrow_back Editar 1931 cloud_download Generar informe Puede notificar al gerenc…" at bounding box center [306, 124] width 441 height 832
click at [520, 130] on div "arrow_back Editar 1931 cloud_download Generar informe Puede notificar al gerenc…" at bounding box center [306, 124] width 441 height 832
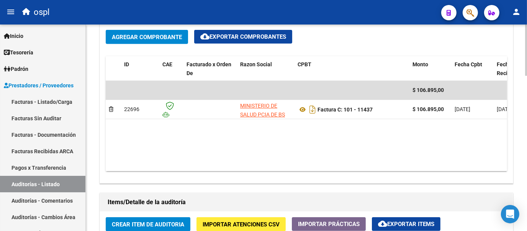
scroll to position [385, 0]
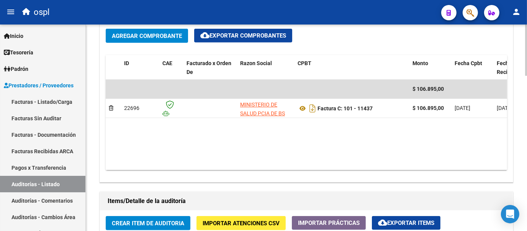
click at [526, 142] on div at bounding box center [526, 145] width 2 height 51
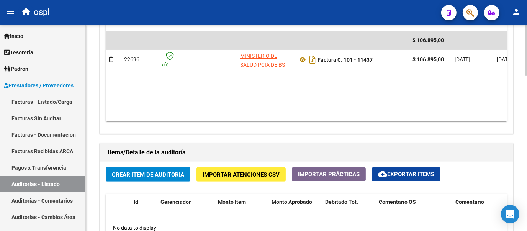
scroll to position [451, 0]
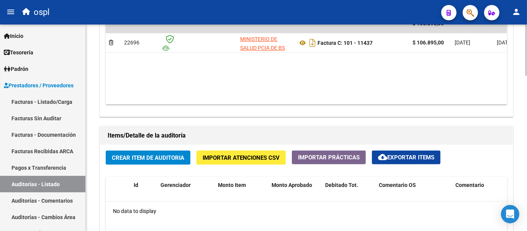
click at [526, 147] on div at bounding box center [526, 161] width 2 height 51
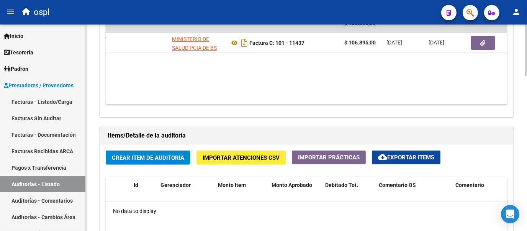
scroll to position [0, 117]
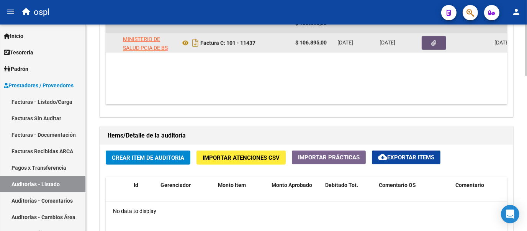
click at [429, 42] on button "button" at bounding box center [434, 43] width 25 height 14
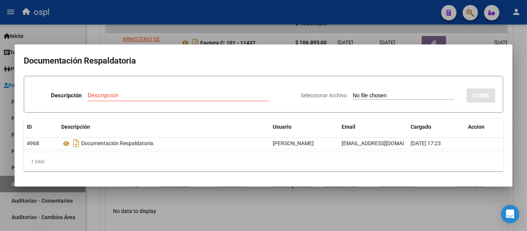
click at [354, 94] on input "Seleccionar Archivo" at bounding box center [403, 95] width 101 height 7
type input "C:\fakepath\FC Nº11437.pdf"
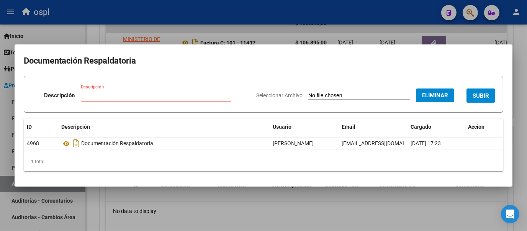
click at [106, 94] on input "Descripción" at bounding box center [156, 95] width 150 height 7
type input "RECHAZO"
click at [186, 103] on div "RECHAZO Descripción" at bounding box center [156, 99] width 150 height 19
click at [481, 92] on span "SUBIR" at bounding box center [480, 95] width 16 height 7
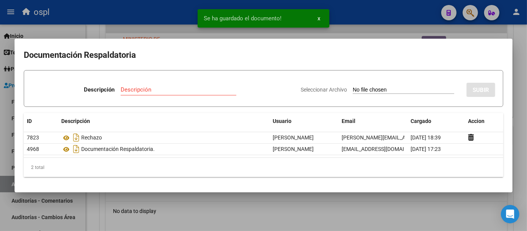
click at [96, 35] on div at bounding box center [263, 115] width 527 height 231
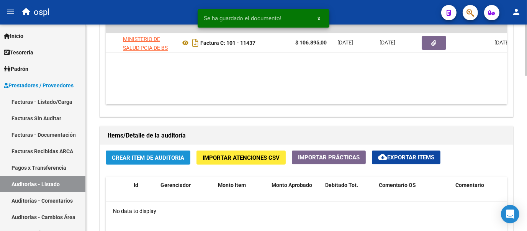
click at [132, 158] on span "Crear Item de Auditoria" at bounding box center [148, 157] width 72 height 7
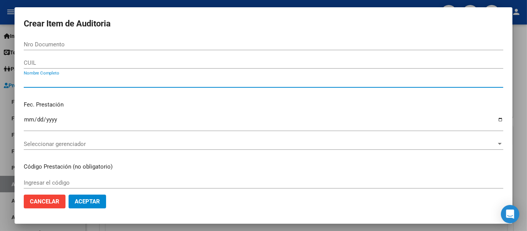
click at [65, 84] on input "Nombre Completo" at bounding box center [263, 81] width 479 height 7
type input "TODOS"
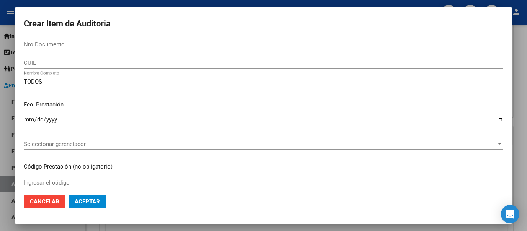
click at [286, 105] on p "Fec. Prestación" at bounding box center [263, 104] width 479 height 9
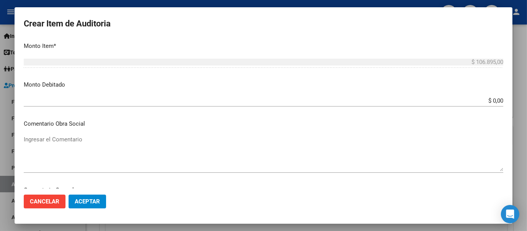
scroll to position [251, 0]
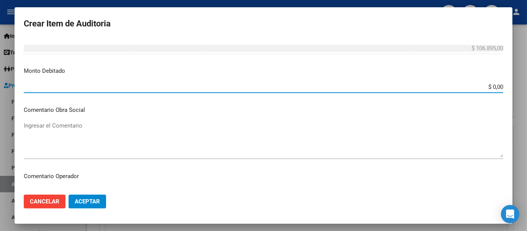
click at [495, 85] on input "$ 0,00" at bounding box center [263, 86] width 479 height 7
type input "$ 106.895,00"
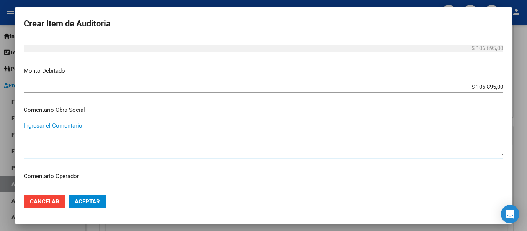
click at [208, 140] on textarea "Ingresar el Comentario" at bounding box center [263, 139] width 479 height 36
type textarea "RECHAZO POR ILEGITIMA; FALTA COPIA DE DNI"
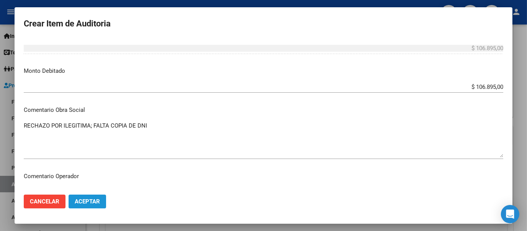
click at [88, 204] on span "Aceptar" at bounding box center [87, 201] width 25 height 7
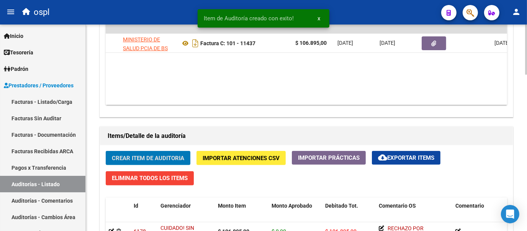
scroll to position [452, 0]
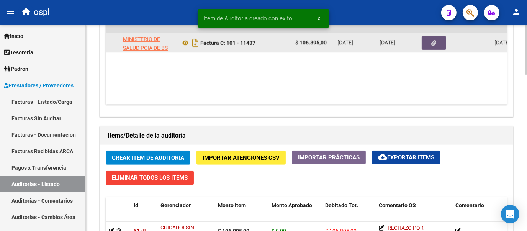
click at [437, 36] on button "button" at bounding box center [434, 43] width 25 height 14
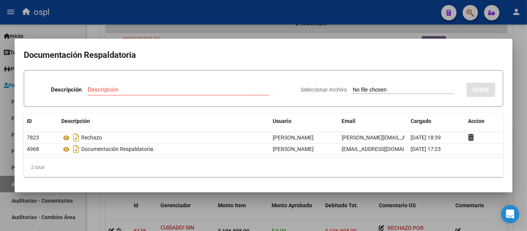
click at [92, 29] on div at bounding box center [263, 115] width 527 height 231
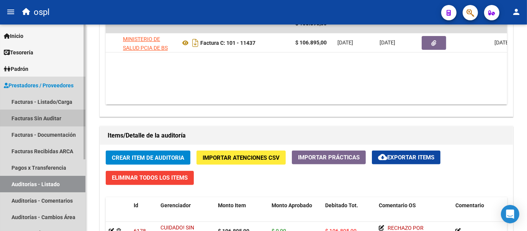
click at [55, 121] on link "Facturas Sin Auditar" at bounding box center [42, 118] width 85 height 16
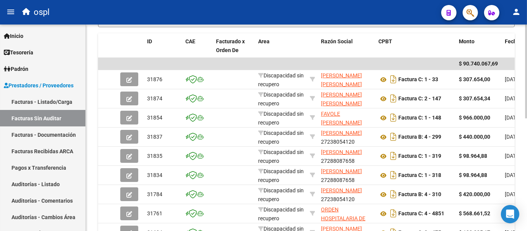
scroll to position [159, 0]
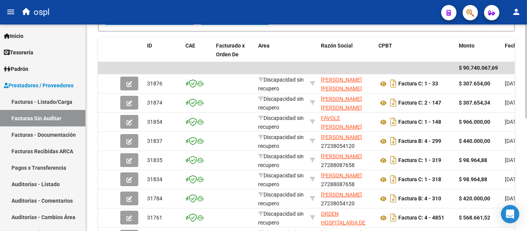
click at [526, 114] on div at bounding box center [526, 146] width 2 height 94
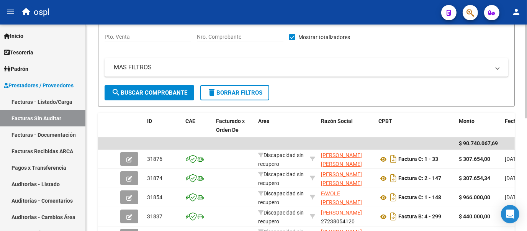
scroll to position [63, 0]
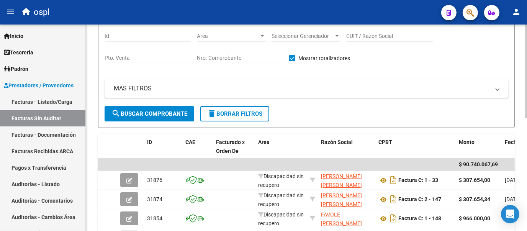
click at [522, 70] on div "PRESTADORES -> Listado de Facturas/Comprobantes Confirmados sin Auditar cloud_d…" at bounding box center [307, 185] width 443 height 447
click at [245, 58] on input "Nro. Comprobante" at bounding box center [240, 58] width 87 height 7
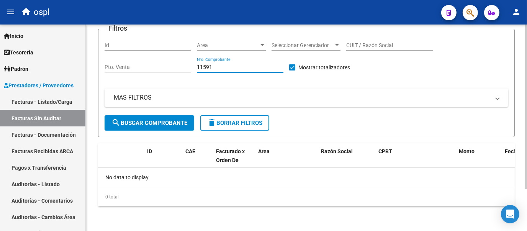
scroll to position [53, 0]
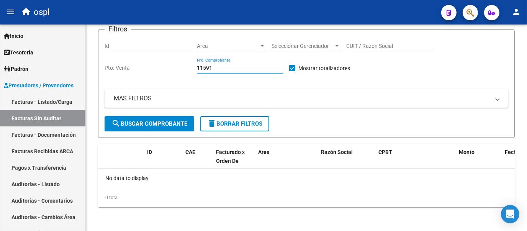
type input "11591"
